Goal: Transaction & Acquisition: Purchase product/service

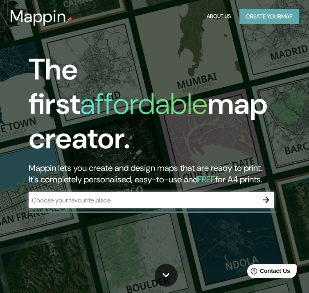
click at [274, 15] on button "Create your map" at bounding box center [270, 16] width 60 height 15
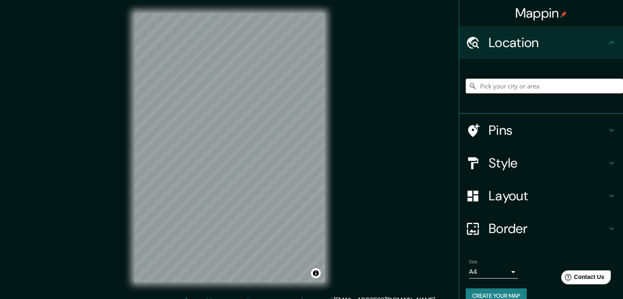
click at [315, 88] on input "Pick your city or area" at bounding box center [544, 86] width 157 height 15
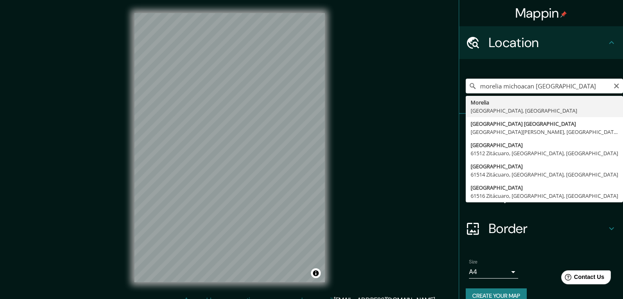
type input "[GEOGRAPHIC_DATA], [GEOGRAPHIC_DATA], [GEOGRAPHIC_DATA]"
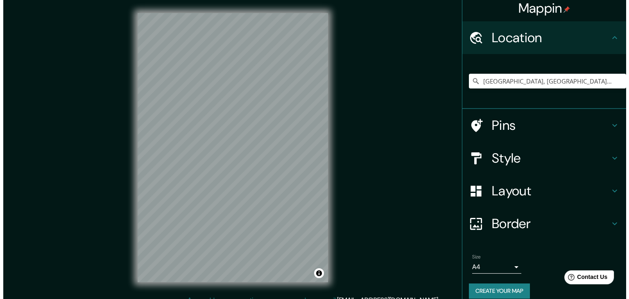
scroll to position [14, 0]
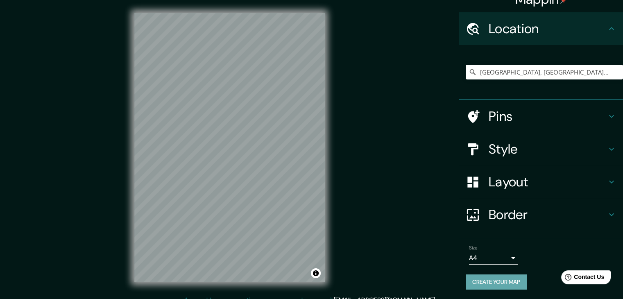
click at [315, 283] on button "Create your map" at bounding box center [496, 281] width 61 height 15
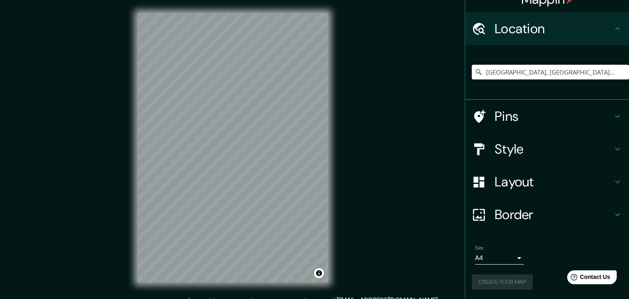
click at [315, 257] on body "Mappin Location [GEOGRAPHIC_DATA], [GEOGRAPHIC_DATA], [GEOGRAPHIC_DATA] Pins St…" at bounding box center [314, 149] width 629 height 299
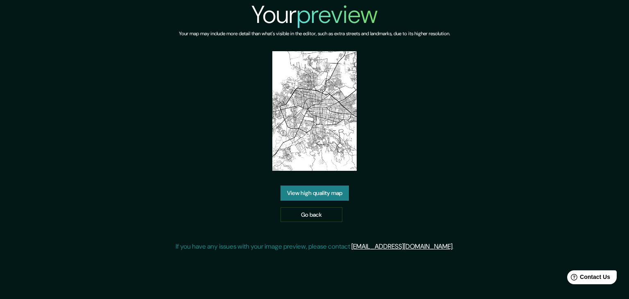
click at [313, 193] on link "View high quality map" at bounding box center [315, 193] width 68 height 15
click at [311, 207] on link "Go back" at bounding box center [312, 214] width 62 height 15
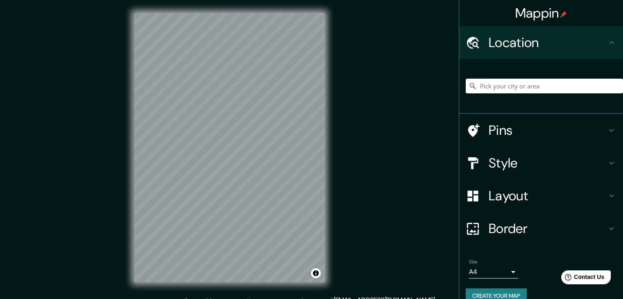
click at [532, 88] on input "Pick your city or area" at bounding box center [544, 86] width 157 height 15
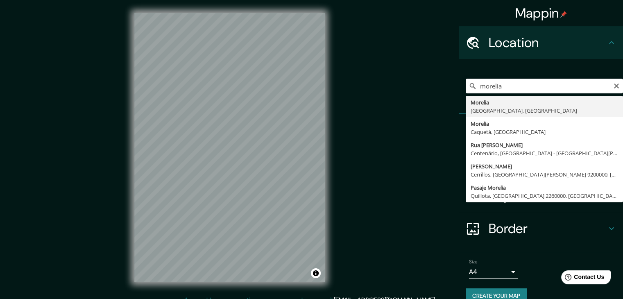
type input "[GEOGRAPHIC_DATA], [GEOGRAPHIC_DATA], [GEOGRAPHIC_DATA]"
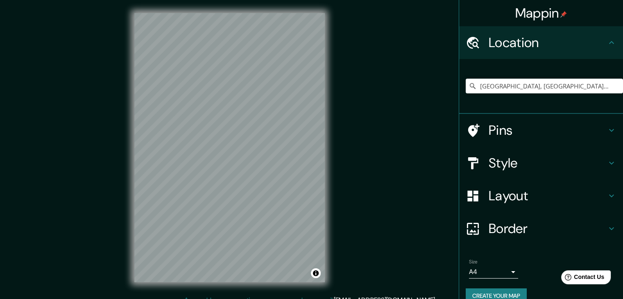
click at [532, 171] on h4 "Style" at bounding box center [548, 163] width 118 height 16
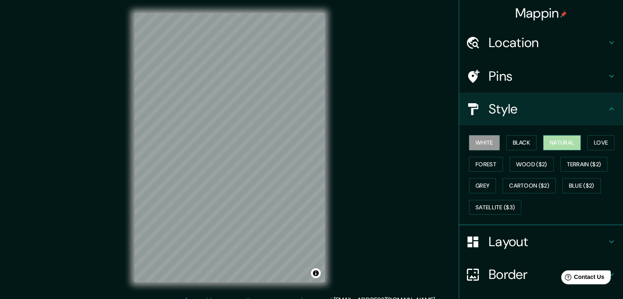
click at [543, 140] on button "Natural" at bounding box center [562, 142] width 38 height 15
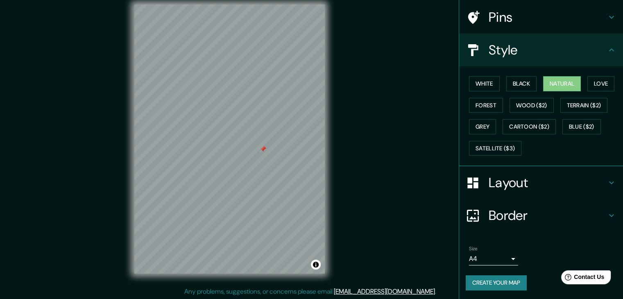
scroll to position [9, 0]
click at [485, 255] on body "Mappin Location Morelia, Michoacán, México Pins Style White Black Natural Love …" at bounding box center [311, 140] width 623 height 299
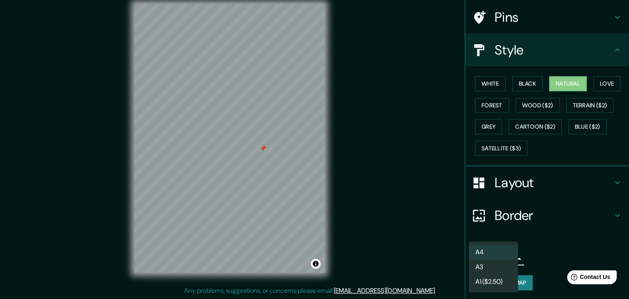
click at [492, 285] on li "A1 ($2.50)" at bounding box center [493, 281] width 49 height 15
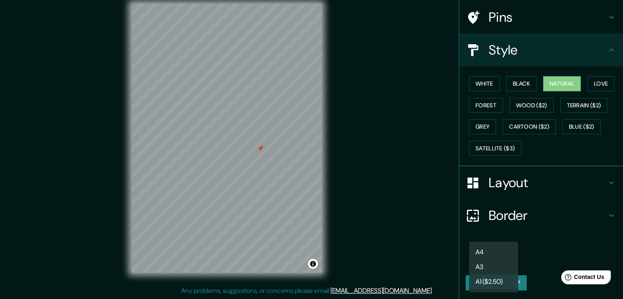
click at [494, 258] on body "Mappin Location Morelia, Michoacán, México Pins Style White Black Natural Love …" at bounding box center [311, 140] width 623 height 299
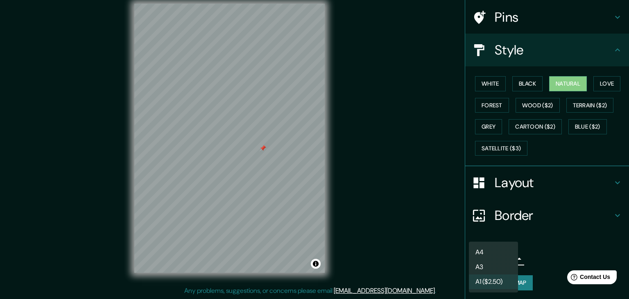
click at [493, 271] on li "A3" at bounding box center [493, 267] width 49 height 15
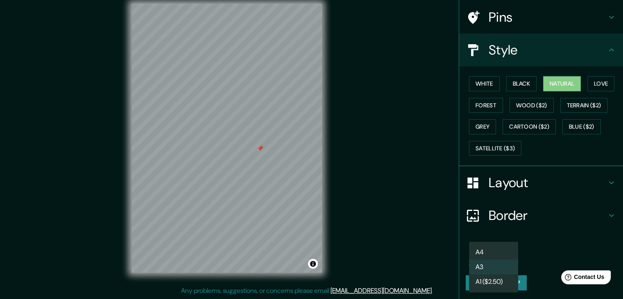
click at [496, 255] on body "Mappin Location Morelia, Michoacán, México Pins Style White Black Natural Love …" at bounding box center [311, 140] width 623 height 299
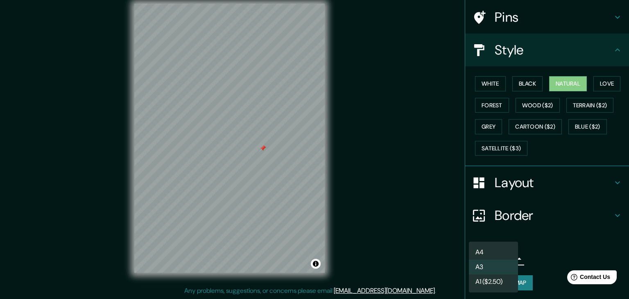
click at [490, 251] on li "A4" at bounding box center [493, 252] width 49 height 15
type input "single"
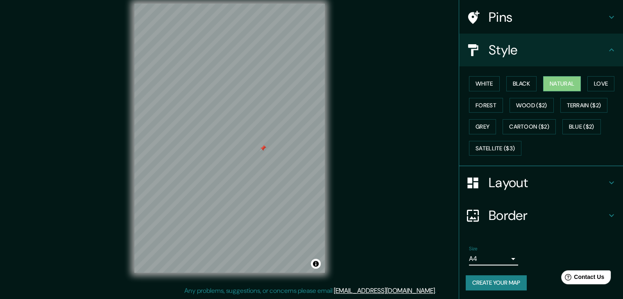
click at [516, 207] on h4 "Border" at bounding box center [548, 215] width 118 height 16
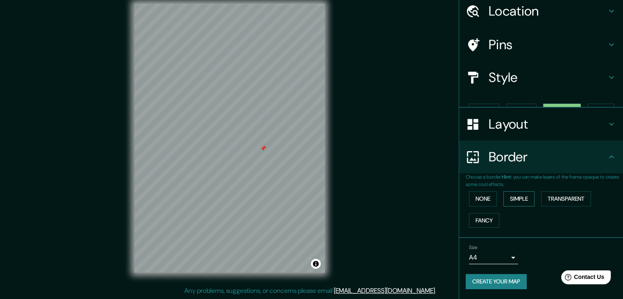
scroll to position [17, 0]
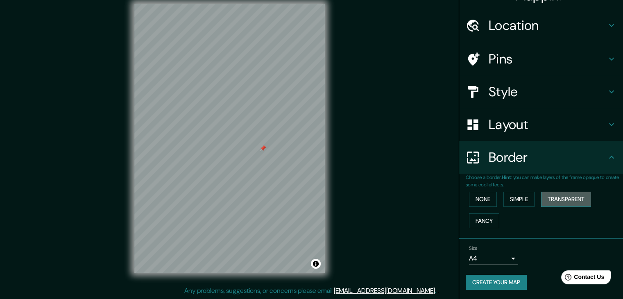
click at [551, 200] on button "Transparent" at bounding box center [566, 199] width 50 height 15
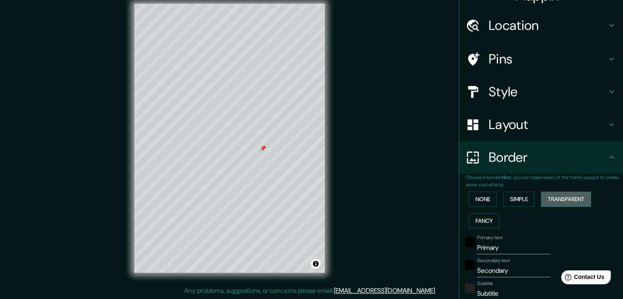
click at [550, 199] on button "Transparent" at bounding box center [566, 199] width 50 height 15
type input "223"
type input "37"
click at [518, 199] on button "Simple" at bounding box center [518, 199] width 31 height 15
click at [484, 225] on button "Fancy" at bounding box center [484, 220] width 30 height 15
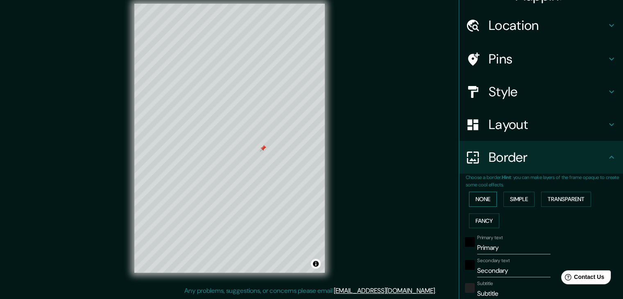
click at [478, 199] on button "None" at bounding box center [483, 199] width 28 height 15
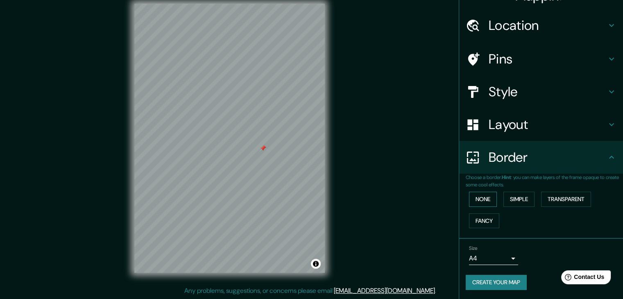
click at [477, 199] on button "None" at bounding box center [483, 199] width 28 height 15
click at [535, 199] on div "None Simple Transparent Fancy" at bounding box center [544, 209] width 157 height 43
click at [520, 202] on button "Simple" at bounding box center [518, 199] width 31 height 15
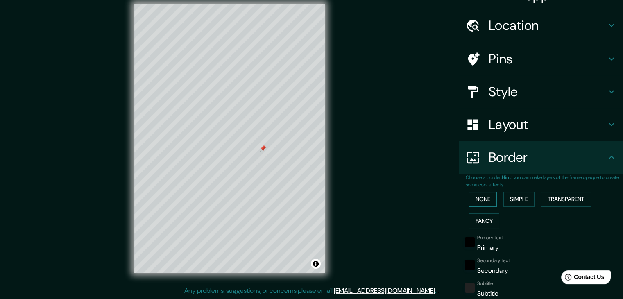
click at [490, 201] on button "None" at bounding box center [483, 199] width 28 height 15
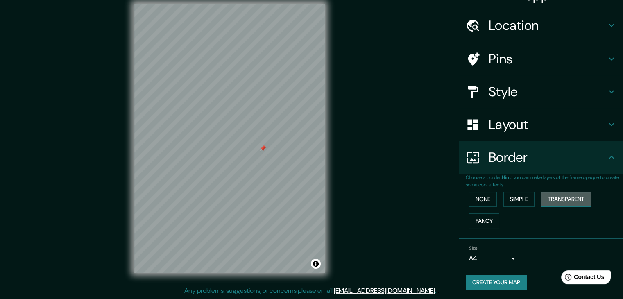
click at [558, 198] on button "Transparent" at bounding box center [566, 199] width 50 height 15
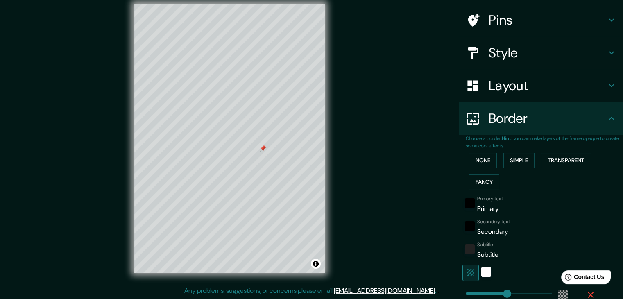
scroll to position [58, 0]
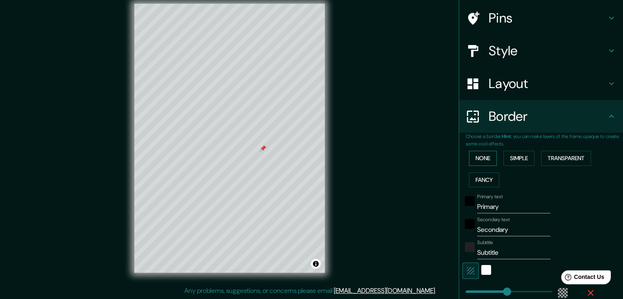
click at [478, 161] on button "None" at bounding box center [483, 158] width 28 height 15
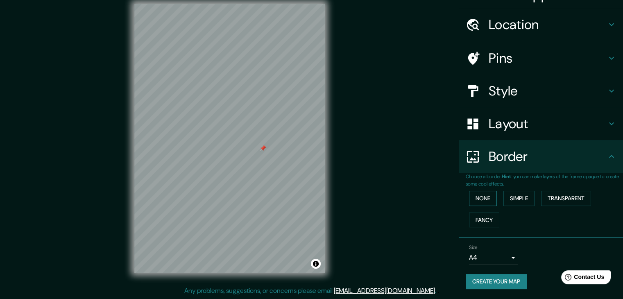
scroll to position [17, 0]
click at [506, 134] on div "Layout" at bounding box center [541, 124] width 164 height 33
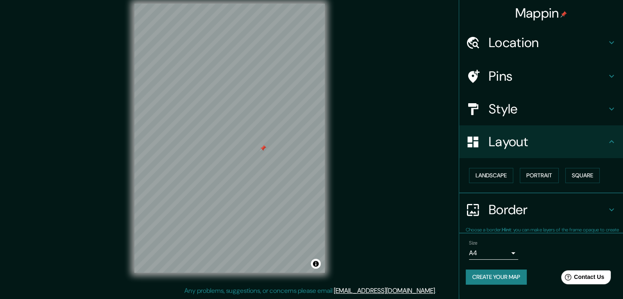
scroll to position [0, 0]
click at [577, 175] on button "Square" at bounding box center [582, 175] width 34 height 15
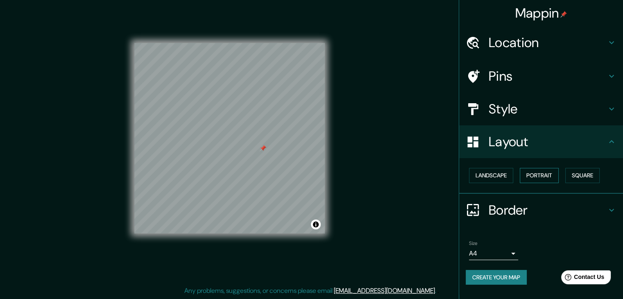
click at [549, 179] on button "Portrait" at bounding box center [539, 175] width 39 height 15
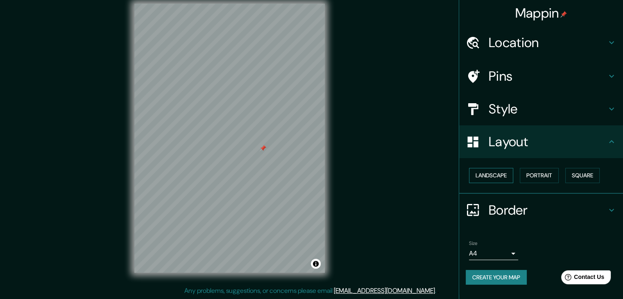
click at [490, 179] on button "Landscape" at bounding box center [491, 175] width 44 height 15
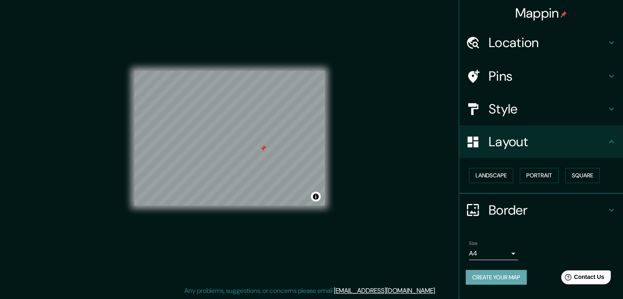
click at [500, 272] on button "Create your map" at bounding box center [496, 277] width 61 height 15
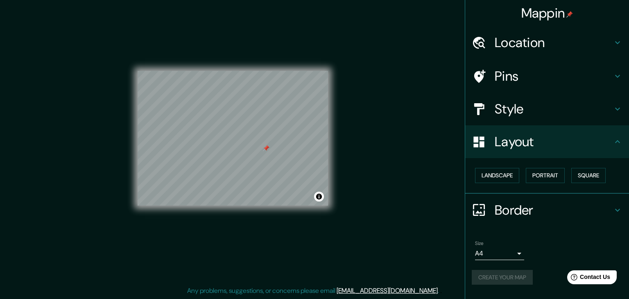
click at [500, 254] on body "Mappin Location Morelia, Michoacán, México Pins Style Layout Landscape Portrait…" at bounding box center [314, 140] width 629 height 299
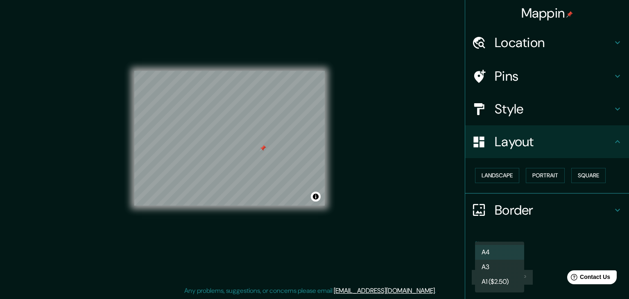
click at [504, 253] on li "A4" at bounding box center [499, 252] width 49 height 15
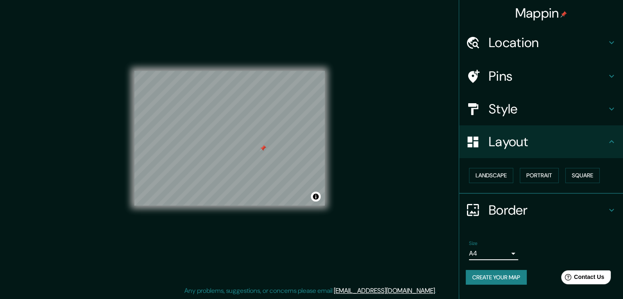
click at [513, 272] on button "Create your map" at bounding box center [496, 277] width 61 height 15
click at [500, 278] on div "Create your map" at bounding box center [541, 277] width 151 height 15
click at [302, 148] on div at bounding box center [302, 147] width 7 height 7
click at [315, 143] on div at bounding box center [315, 143] width 7 height 7
click at [311, 128] on div at bounding box center [313, 128] width 7 height 7
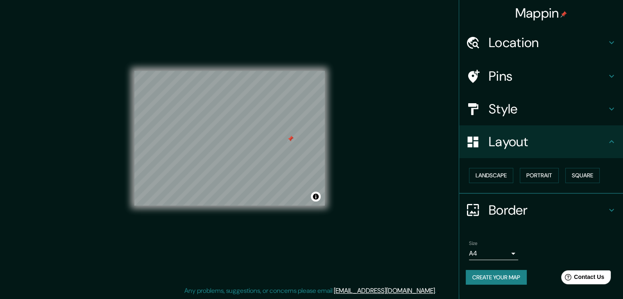
click at [292, 141] on div at bounding box center [290, 139] width 7 height 7
click at [498, 270] on button "Create your map" at bounding box center [496, 277] width 61 height 15
click at [494, 253] on body "Mappin Location Morelia, Michoacán, México Pins Style Layout Landscape Portrait…" at bounding box center [311, 140] width 623 height 299
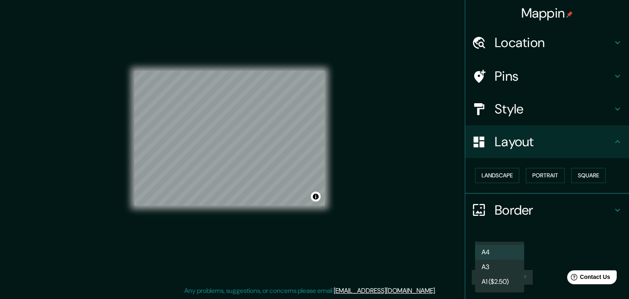
click at [550, 246] on div at bounding box center [314, 149] width 629 height 299
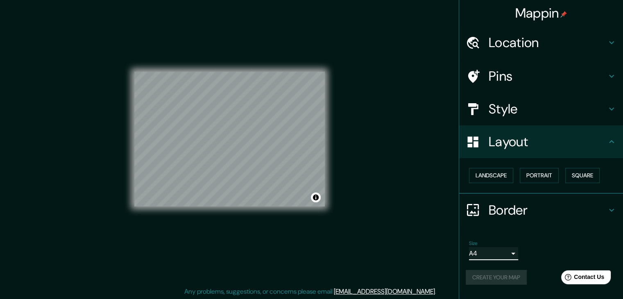
scroll to position [9, 0]
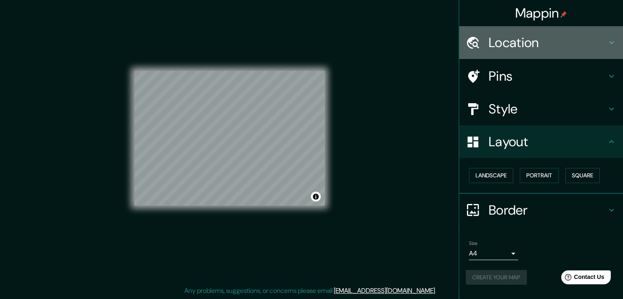
click at [539, 41] on h4 "Location" at bounding box center [548, 42] width 118 height 16
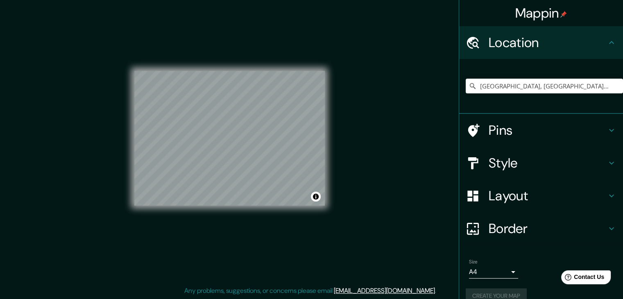
click at [539, 41] on h4 "Location" at bounding box center [548, 42] width 118 height 16
click at [512, 140] on div "Pins" at bounding box center [541, 130] width 164 height 33
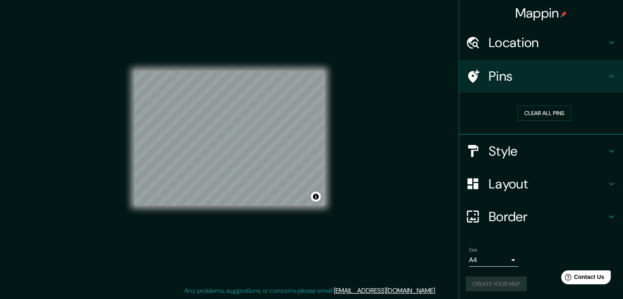
click at [536, 86] on div "Pins" at bounding box center [541, 76] width 164 height 33
click at [517, 153] on h4 "Style" at bounding box center [548, 151] width 118 height 16
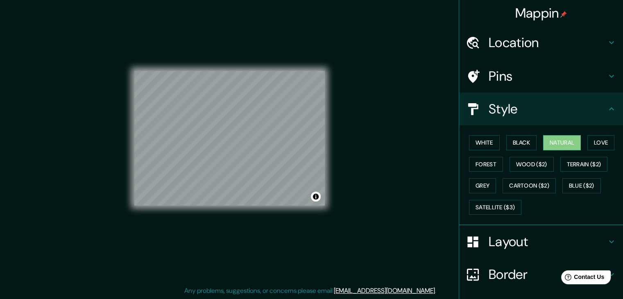
click at [520, 110] on h4 "Style" at bounding box center [548, 109] width 118 height 16
click at [509, 255] on div "Layout" at bounding box center [541, 241] width 164 height 33
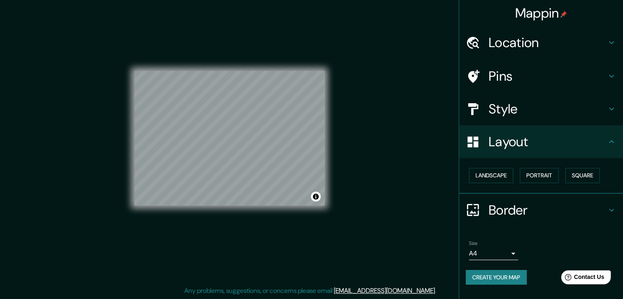
click at [527, 147] on h4 "Layout" at bounding box center [548, 142] width 118 height 16
click at [508, 279] on button "Create your map" at bounding box center [496, 277] width 61 height 15
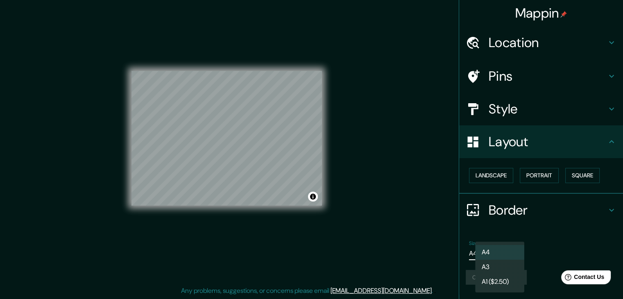
click at [513, 253] on body "Mappin Location Morelia, Michoacán, México Pins Style Layout Landscape Portrait…" at bounding box center [311, 140] width 623 height 299
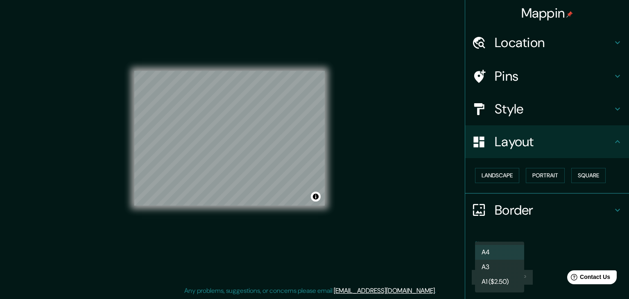
click at [547, 247] on div at bounding box center [314, 149] width 629 height 299
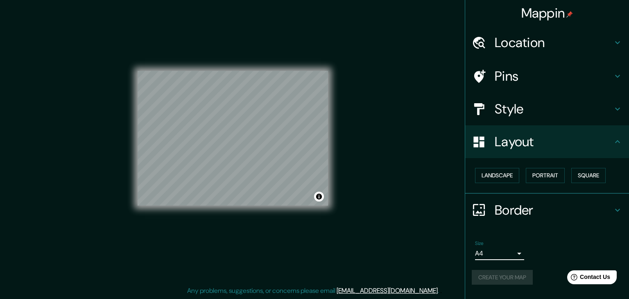
click at [505, 255] on body "Mappin Location Morelia, Michoacán, México Pins Style Layout Landscape Portrait…" at bounding box center [314, 140] width 629 height 299
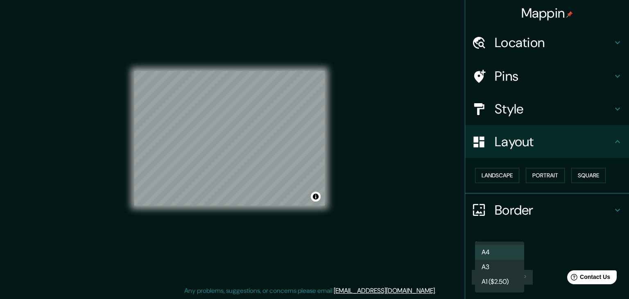
click at [505, 253] on li "A4" at bounding box center [499, 252] width 49 height 15
